Goal: Ask a question

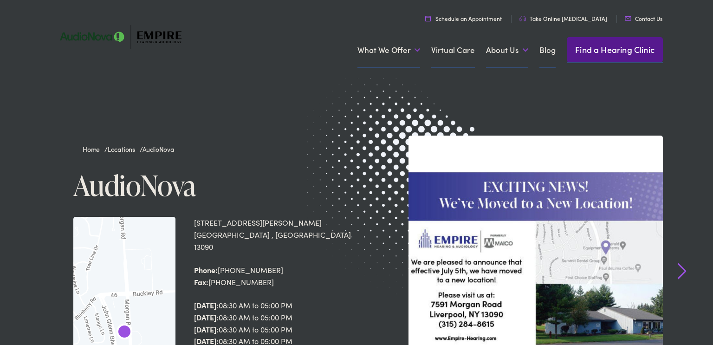
click at [157, 40] on img at bounding box center [126, 37] width 153 height 54
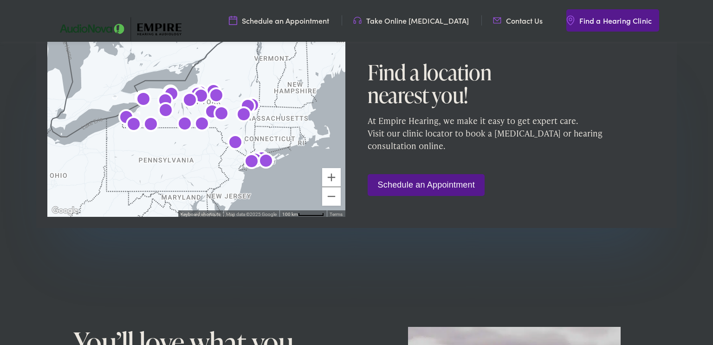
scroll to position [580, 0]
click at [429, 191] on link "Schedule an Appointment" at bounding box center [426, 185] width 117 height 22
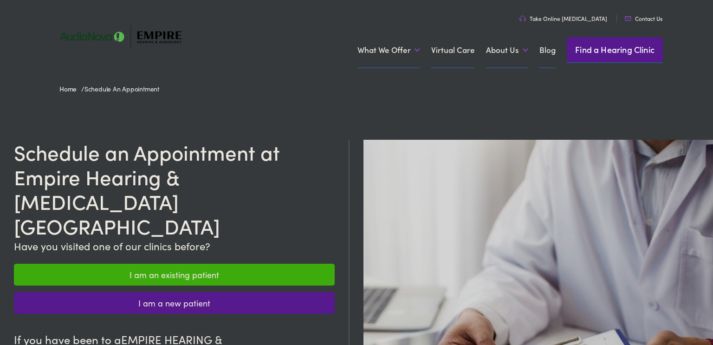
click at [204, 264] on link "I am an existing patient" at bounding box center [174, 275] width 321 height 22
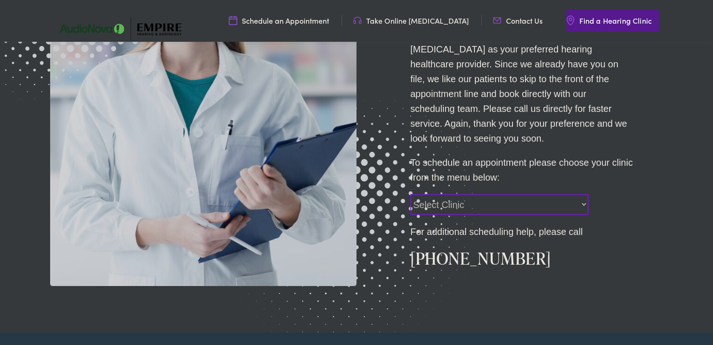
scroll to position [250, 0]
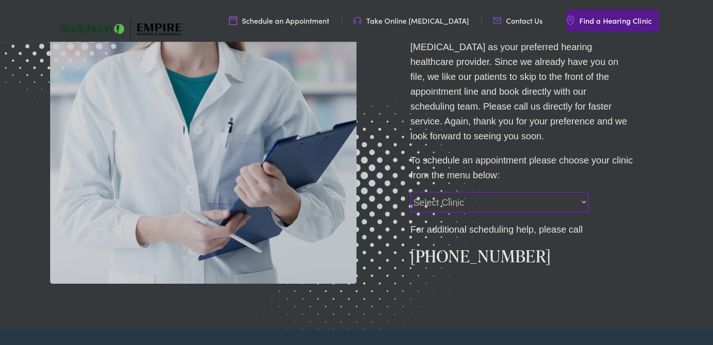
click at [580, 203] on select "Select Clinic Norwich-NY-AudioNova 43 Hale Street Amherst-NY-AudioNova 315 Albe…" at bounding box center [500, 202] width 178 height 21
click at [411, 192] on select "Select Clinic Norwich-NY-AudioNova 43 Hale Street Amherst-NY-AudioNova 315 Albe…" at bounding box center [500, 202] width 178 height 21
click at [585, 205] on select "Select Clinic Norwich-NY-AudioNova 43 Hale Street Amherst-NY-AudioNova 315 Albe…" at bounding box center [500, 202] width 178 height 21
click at [699, 86] on div "EXISTING PATIENTS Welcome back! How can we help? Thank you for choosing EMPIRE …" at bounding box center [356, 96] width 713 height 467
click at [585, 203] on select "Select Clinic Norwich-NY-AudioNova 43 Hale Street Amherst-NY-AudioNova 315 Albe…" at bounding box center [500, 202] width 178 height 21
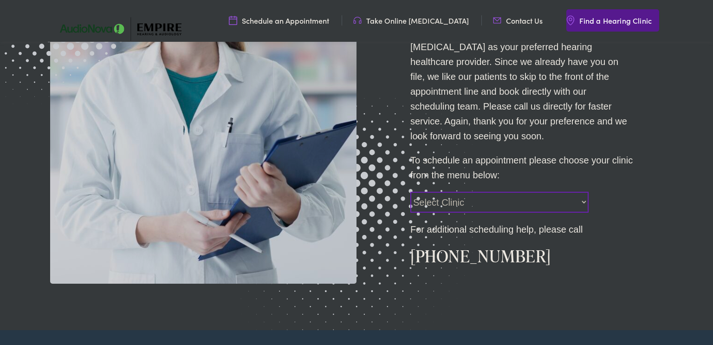
select select "https://empirehearing.alpacaaudiology.com/locations/albany-ny/"
click at [411, 192] on select "Select Clinic Norwich-NY-AudioNova 43 Hale Street Amherst-NY-AudioNova 315 Albe…" at bounding box center [500, 202] width 178 height 21
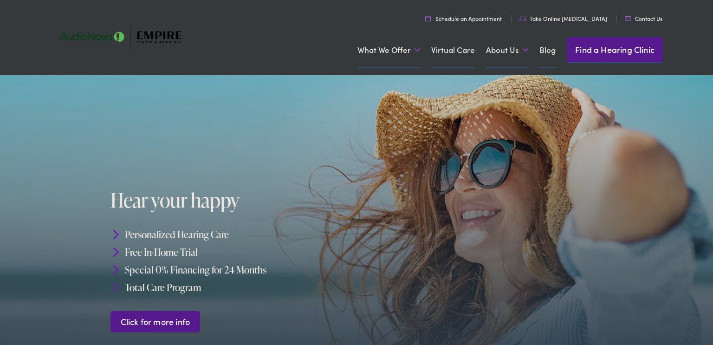
click at [49, 294] on div at bounding box center [356, 231] width 713 height 312
click at [49, 291] on div at bounding box center [356, 231] width 713 height 312
click at [52, 334] on div at bounding box center [356, 231] width 713 height 312
click at [647, 18] on link "Contact Us" at bounding box center [644, 18] width 38 height 8
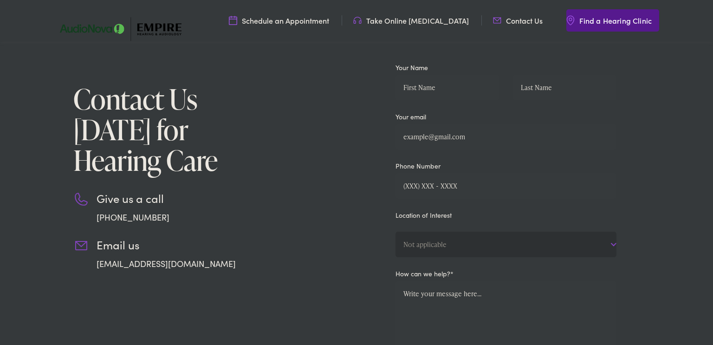
scroll to position [103, 0]
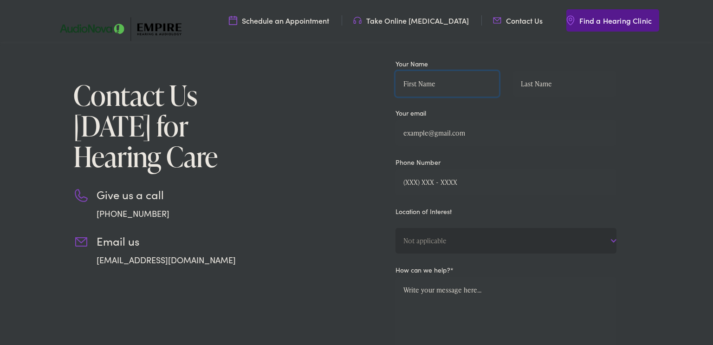
click at [417, 85] on input "Contact form" at bounding box center [448, 84] width 104 height 26
type input "Donna"
type input "Finan"
click at [425, 133] on input "Contact form" at bounding box center [506, 133] width 221 height 26
type input "irkeydee@yahoo.com"
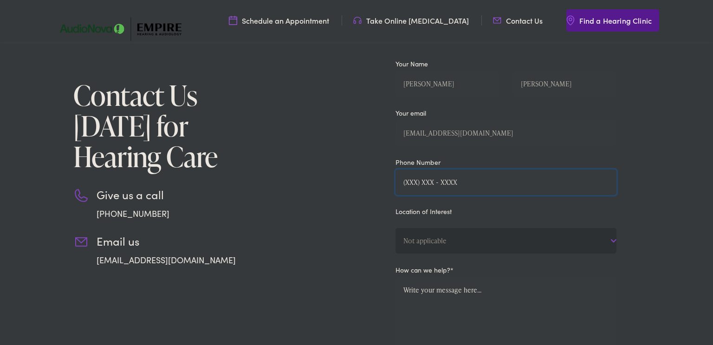
click at [412, 179] on input "Contact form" at bounding box center [506, 183] width 221 height 26
type input "(315) 641-5426"
click at [613, 239] on select "Not applicable Empire Hearing & Audiology, Albany Empire Hearing & Audiology, A…" at bounding box center [506, 241] width 221 height 26
select select "Empire Hearing & Audiology, Liverpool"
click at [396, 228] on select "Not applicable Empire Hearing & Audiology, Albany Empire Hearing & Audiology, A…" at bounding box center [506, 241] width 221 height 26
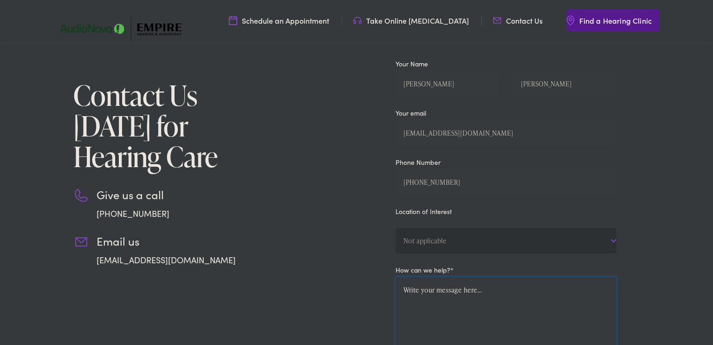
click at [417, 305] on textarea "Contact form" at bounding box center [506, 333] width 221 height 113
type textarea "C"
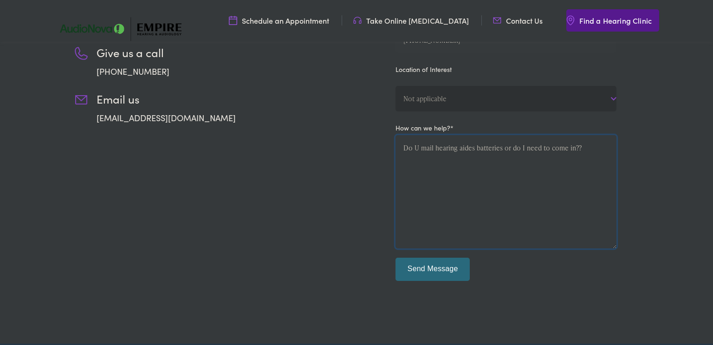
scroll to position [245, 0]
type textarea "Do U mail hearing aides batteries or do I need to come in??"
click at [434, 266] on input "Send Message" at bounding box center [433, 268] width 74 height 23
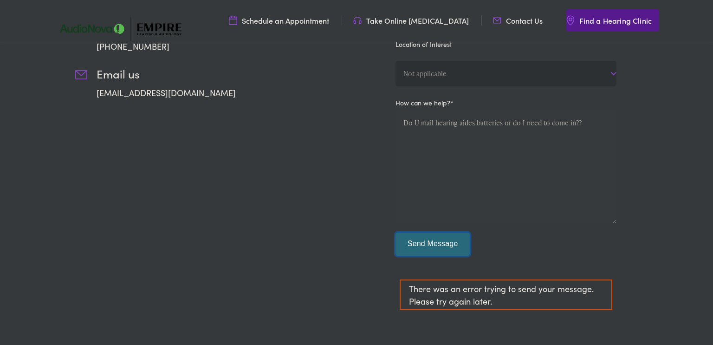
scroll to position [279, 0]
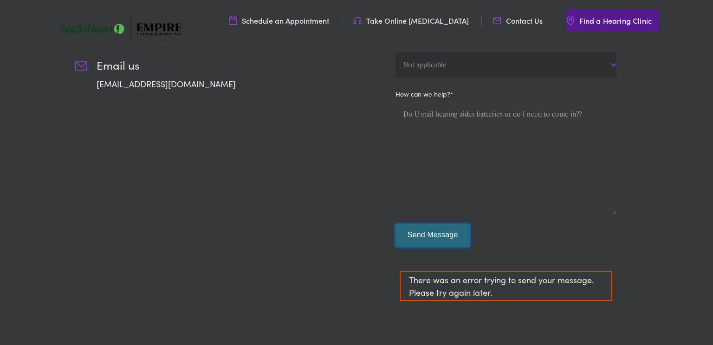
click at [433, 224] on input "Send Message" at bounding box center [433, 235] width 74 height 23
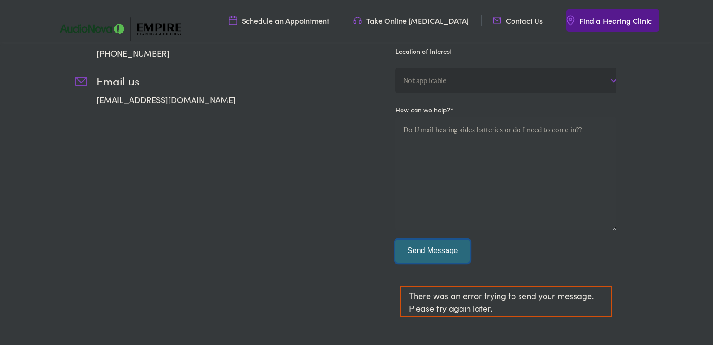
scroll to position [253, 0]
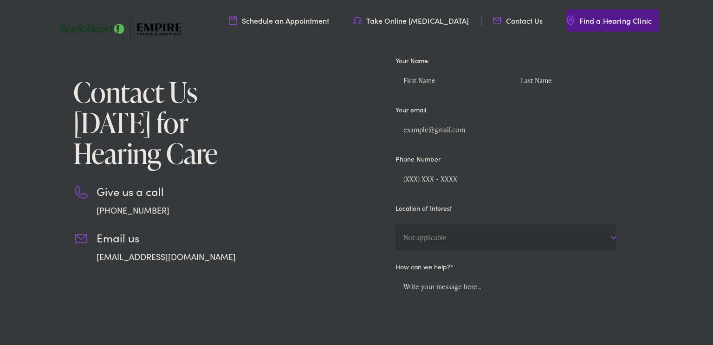
scroll to position [105, 0]
click at [423, 81] on input "Contact form" at bounding box center [448, 81] width 104 height 26
type input "Donna"
type input "Finan"
click at [422, 132] on input "Contact form" at bounding box center [506, 131] width 221 height 26
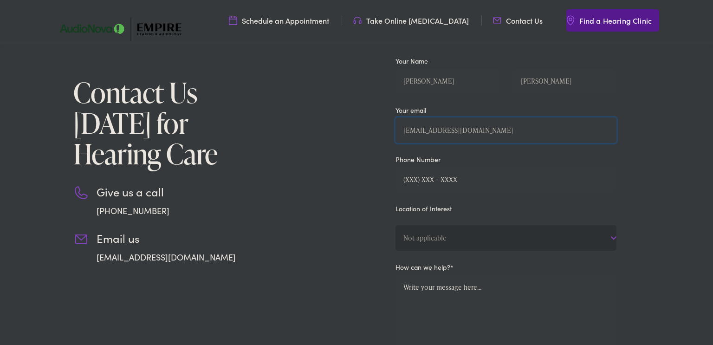
type input "irkeydee@yahoo.com"
click at [419, 178] on input "Contact form" at bounding box center [506, 180] width 221 height 26
type input "(315) 641-5426"
click at [612, 237] on select "Not applicable Empire Hearing & Audiology, Albany Empire Hearing & Audiology, A…" at bounding box center [506, 238] width 221 height 26
select select "Empire Hearing & Audiology, Liverpool"
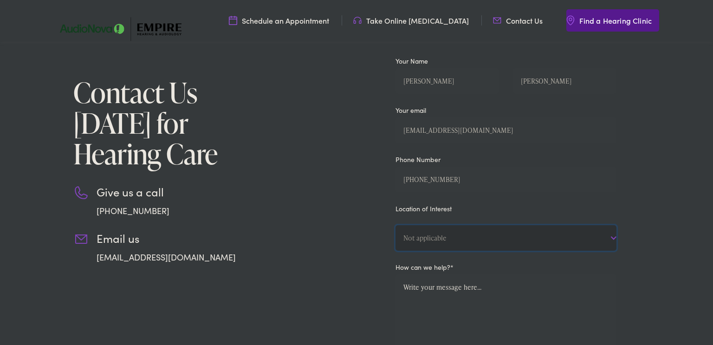
click at [396, 225] on select "Not applicable Empire Hearing & Audiology, Albany Empire Hearing & Audiology, A…" at bounding box center [506, 238] width 221 height 26
click at [426, 287] on textarea "Contact form" at bounding box center [506, 331] width 221 height 113
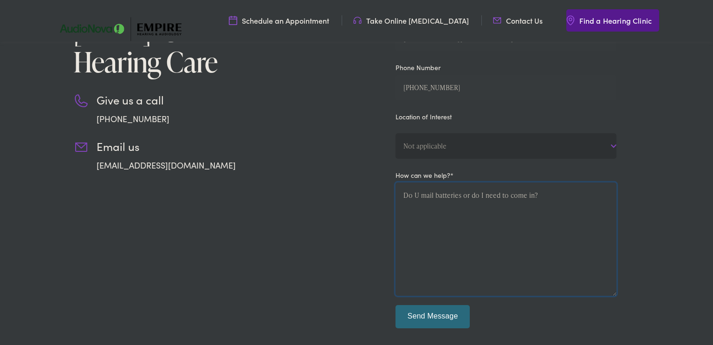
scroll to position [198, 0]
type textarea "Do U mail batteries or do I need to come in?"
click at [445, 312] on input "Send Message" at bounding box center [433, 316] width 74 height 23
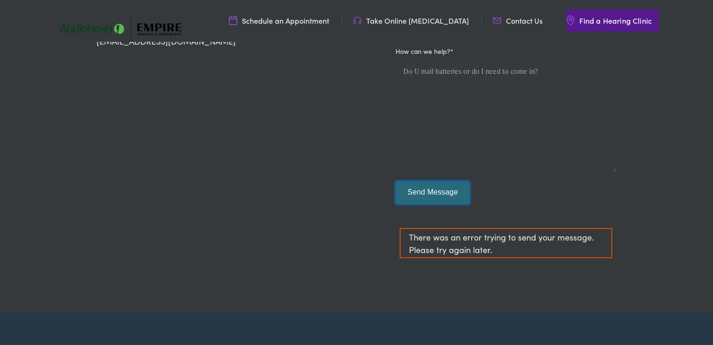
scroll to position [325, 0]
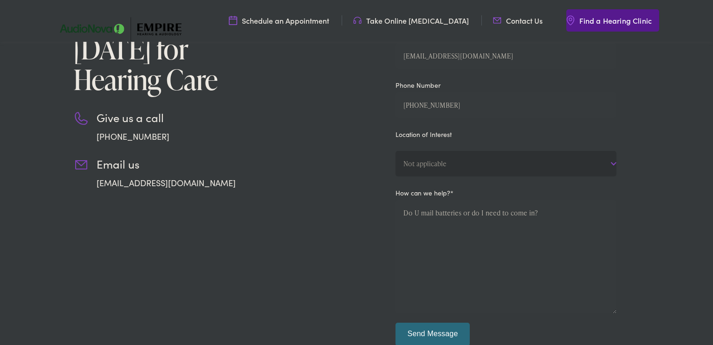
click at [72, 307] on div "Contact Us Today for Hearing Care Give us a call 888-480-2052 Email us info@emp…" at bounding box center [157, 194] width 214 height 429
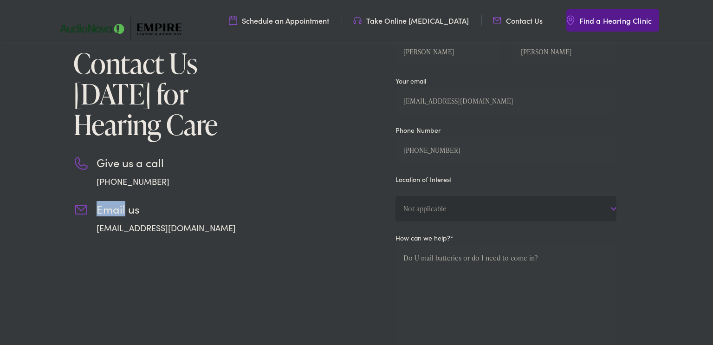
scroll to position [136, 0]
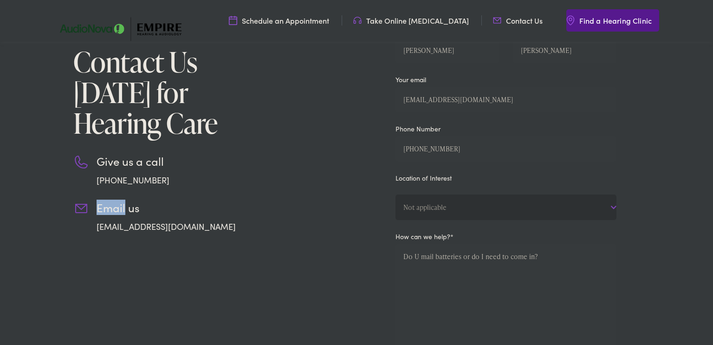
click at [49, 306] on div "Contact Us Today for Hearing Care Give us a call 888-480-2052 Email us info@emp…" at bounding box center [356, 238] width 713 height 522
click at [245, 234] on div "Contact Us Today for Hearing Care Give us a call 888-480-2052 Email us info@emp…" at bounding box center [157, 237] width 214 height 429
click at [166, 226] on link "info@empire-hearing.com" at bounding box center [166, 227] width 139 height 12
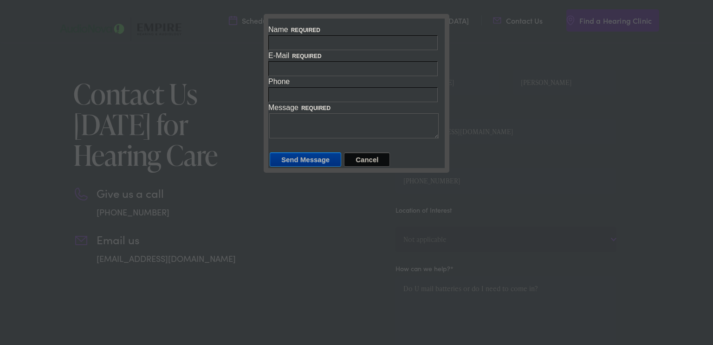
scroll to position [105, 0]
click at [288, 42] on input "Name required" at bounding box center [353, 42] width 170 height 15
type input "Donna Finan"
click at [283, 64] on input "E-Mail required" at bounding box center [353, 68] width 170 height 15
type input "irkeydee@yahoo.com"
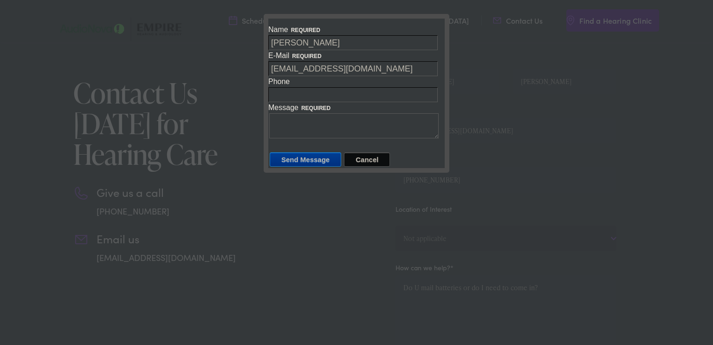
click at [277, 92] on input "Phone required" at bounding box center [353, 94] width 170 height 15
type input "3156415426"
click at [286, 122] on textarea "Message required" at bounding box center [354, 125] width 170 height 25
type textarea "Do U mail Batteries or do I need to come in?"
click at [311, 155] on input "Send Message" at bounding box center [306, 159] width 72 height 14
